Goal: Task Accomplishment & Management: Manage account settings

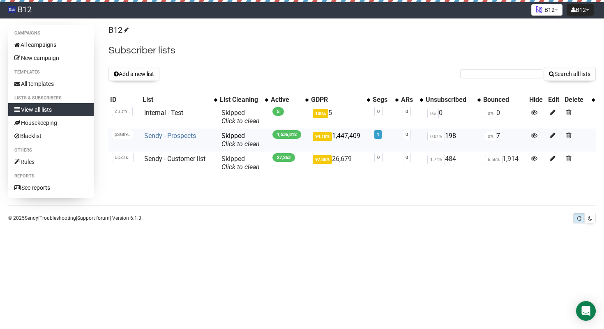
click at [169, 135] on link "Sendy - Prospects" at bounding box center [170, 136] width 52 height 8
click at [242, 145] on link "Click to clean" at bounding box center [241, 144] width 38 height 8
click at [163, 135] on link "Sendy - Prospects" at bounding box center [170, 136] width 52 height 8
click at [394, 213] on div "Campaigns All campaigns New campaign Templates All templates Lists & subscriber…" at bounding box center [302, 126] width 604 height 202
drag, startPoint x: 522, startPoint y: 160, endPoint x: 504, endPoint y: 157, distance: 18.1
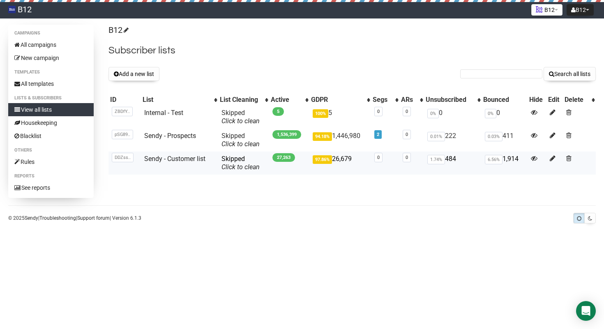
click at [504, 157] on td "6.56% 1,914" at bounding box center [505, 163] width 46 height 23
copy td "1,914"
drag, startPoint x: 488, startPoint y: 160, endPoint x: 500, endPoint y: 160, distance: 11.9
click at [500, 160] on span "6.56%" at bounding box center [494, 159] width 18 height 9
copy span "6.56%"
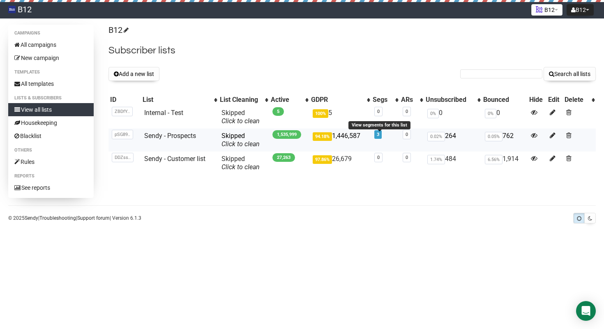
click at [379, 136] on link "3" at bounding box center [378, 134] width 2 height 5
click at [380, 136] on span "3" at bounding box center [378, 134] width 7 height 9
click at [378, 136] on link "3" at bounding box center [378, 134] width 2 height 5
click at [379, 135] on link "4" at bounding box center [378, 134] width 2 height 5
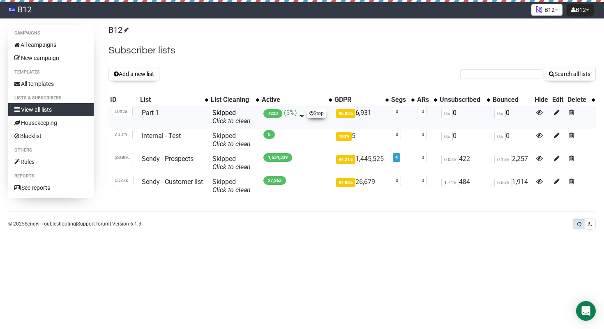
click at [315, 113] on link "Stop" at bounding box center [316, 113] width 19 height 9
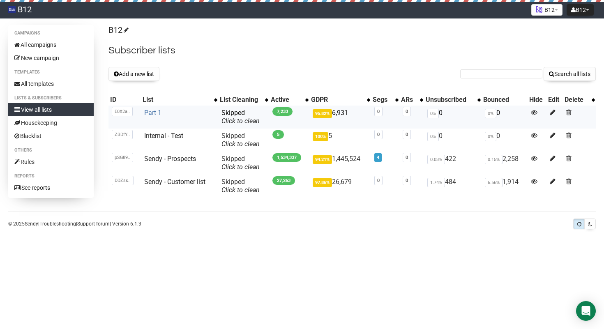
click at [148, 112] on link "Part 1" at bounding box center [152, 113] width 17 height 8
click at [570, 111] on span at bounding box center [569, 112] width 5 height 7
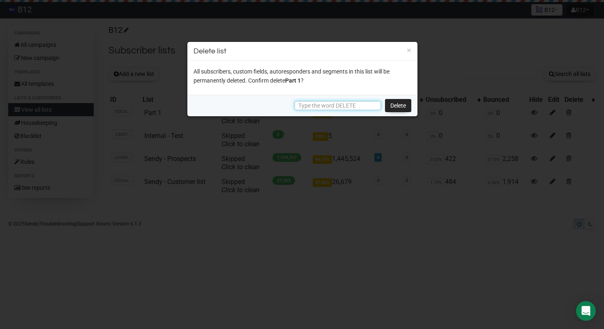
click at [344, 107] on input "text" at bounding box center [338, 105] width 86 height 9
type input "DELETE"
click at [315, 91] on div "All subscribers, custom fields, autoresponders and segments in this list will b…" at bounding box center [302, 78] width 230 height 34
click at [298, 93] on div "All subscribers, custom fields, autoresponders and segments in this list will b…" at bounding box center [302, 78] width 230 height 34
click at [408, 107] on link "Delete" at bounding box center [398, 105] width 26 height 13
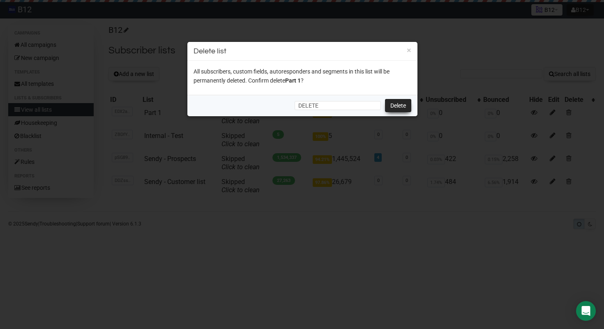
click at [395, 103] on link "Delete" at bounding box center [398, 105] width 26 height 13
click at [331, 102] on input "DELETE" at bounding box center [338, 105] width 86 height 9
click at [398, 106] on link "Delete" at bounding box center [398, 105] width 26 height 13
click at [408, 50] on button "×" at bounding box center [409, 49] width 5 height 7
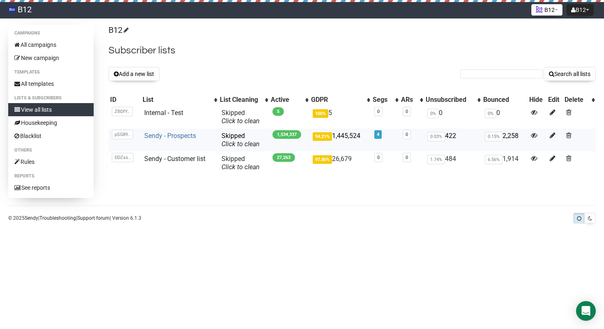
click at [169, 134] on link "Sendy - Prospects" at bounding box center [170, 136] width 52 height 8
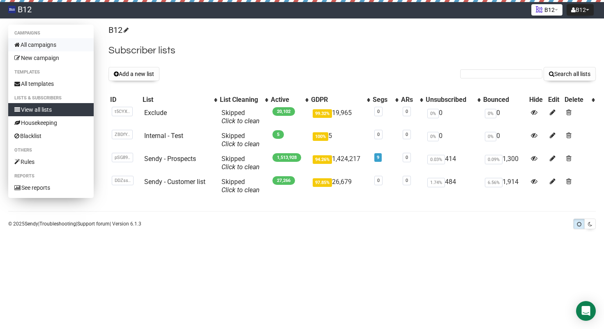
click at [53, 46] on link "All campaigns" at bounding box center [51, 44] width 86 height 13
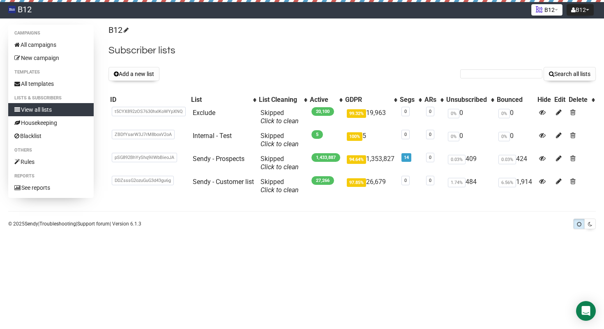
click at [233, 57] on h2 "Subscriber lists" at bounding box center [353, 50] width 488 height 15
